Goal: Task Accomplishment & Management: Use online tool/utility

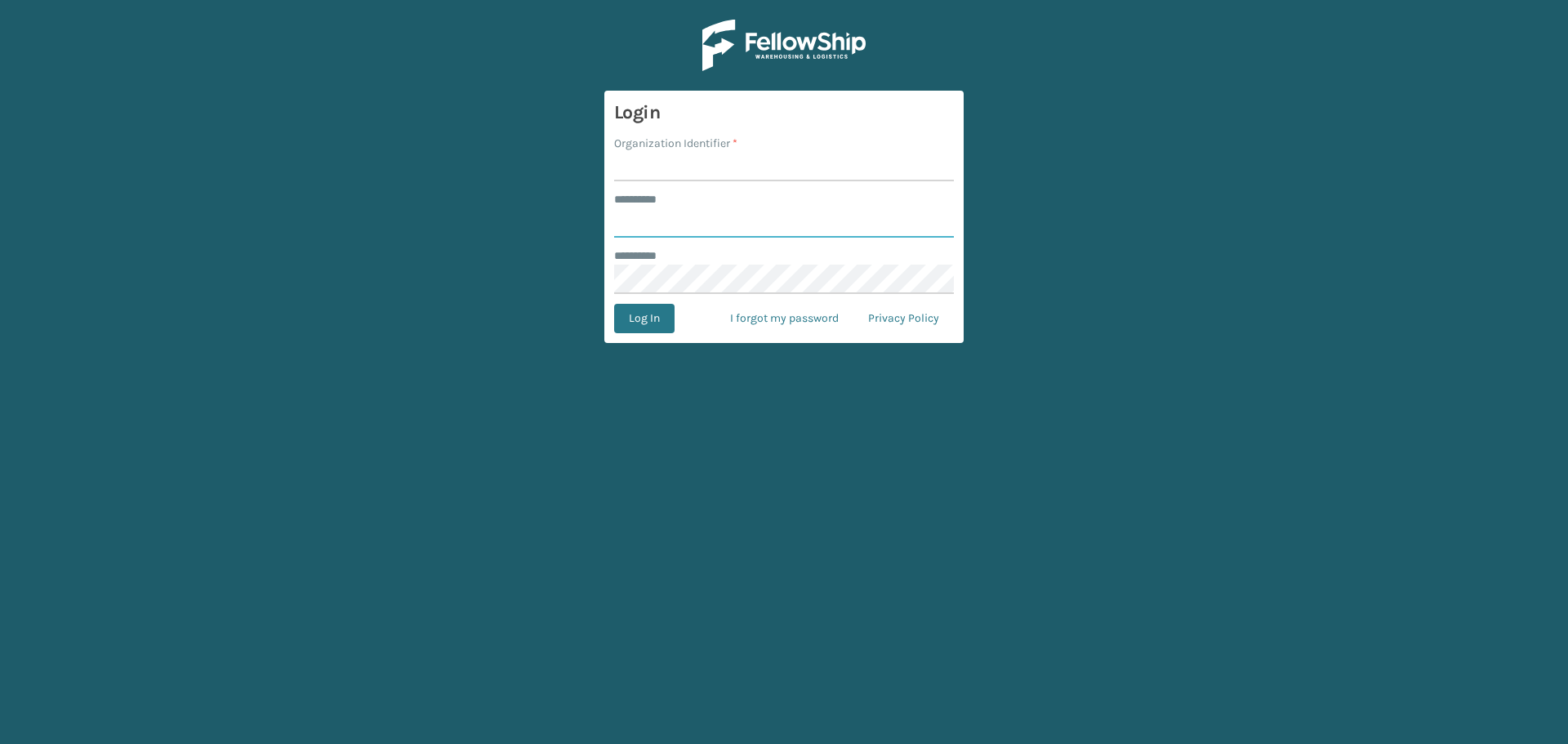
type input "*******"
click at [721, 158] on input "Organization Identifier *" at bounding box center [784, 166] width 340 height 30
type input "[GEOGRAPHIC_DATA]"
click at [673, 330] on button "Log In" at bounding box center [645, 318] width 61 height 30
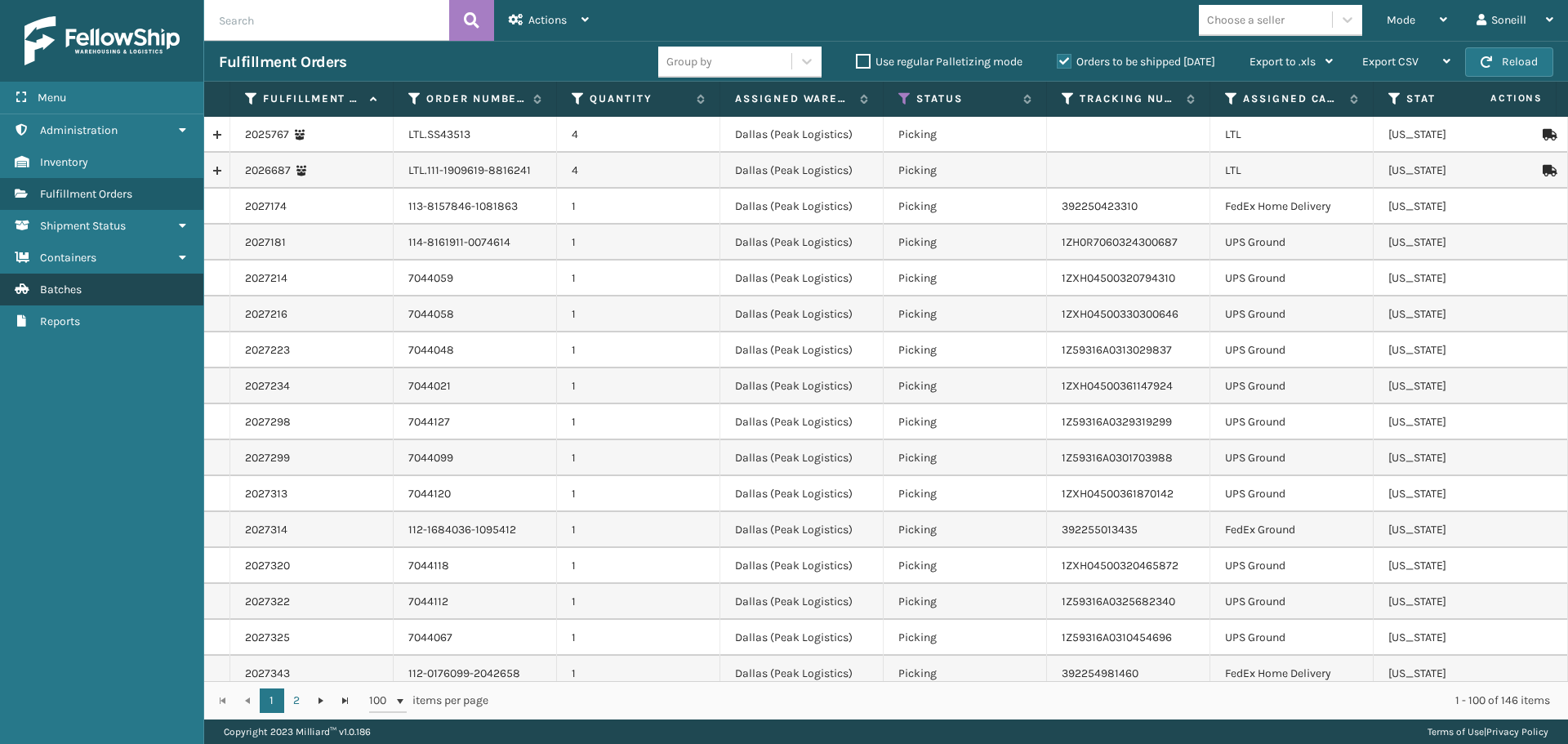
click at [80, 282] on link "Batches" at bounding box center [101, 290] width 203 height 32
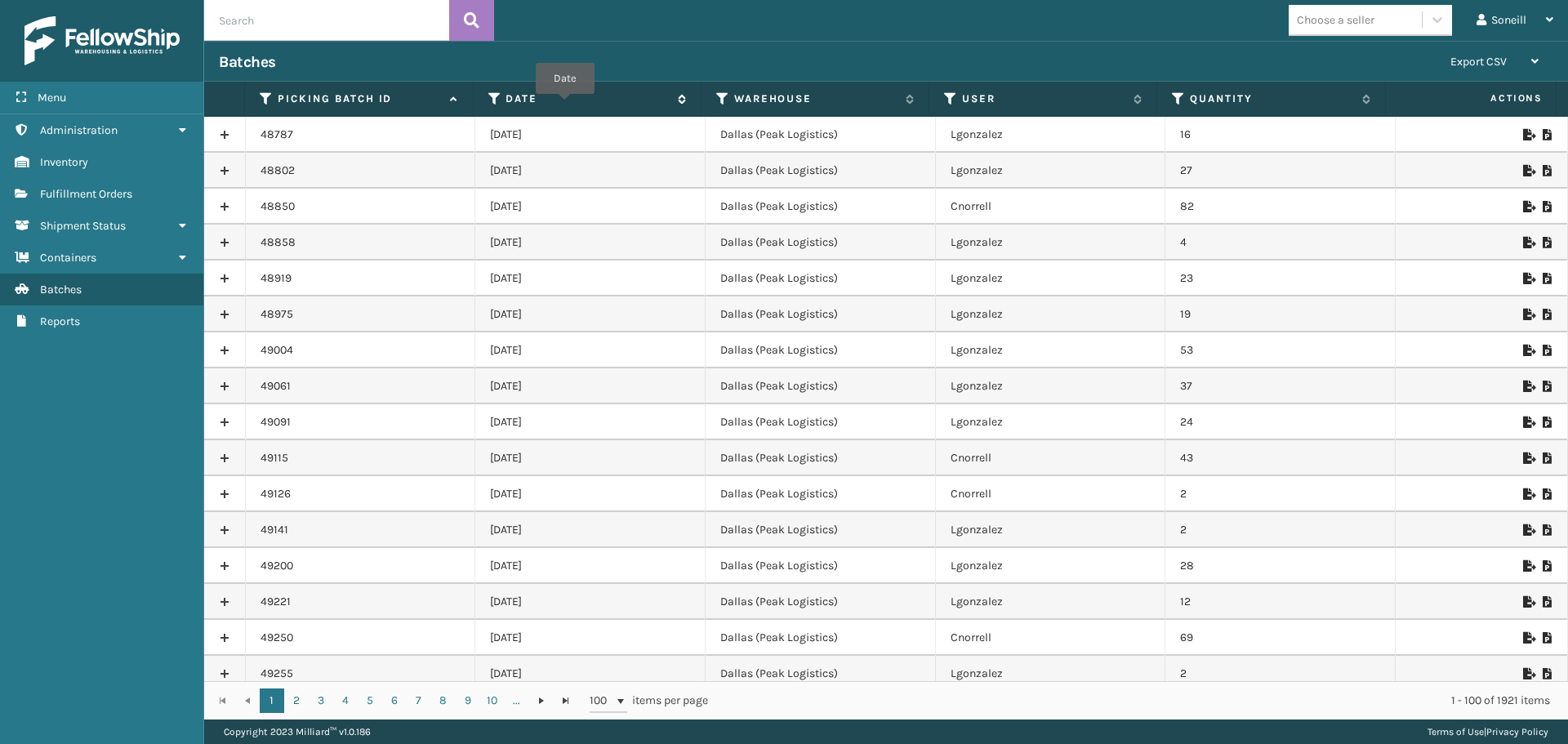
click at [565, 106] on label "Date" at bounding box center [586, 98] width 164 height 14
click at [671, 99] on span "Date" at bounding box center [594, 98] width 180 height 14
drag, startPoint x: 495, startPoint y: 136, endPoint x: 569, endPoint y: 206, distance: 101.9
click at [611, 195] on td "[DATE]" at bounding box center [591, 207] width 231 height 36
